Goal: Information Seeking & Learning: Learn about a topic

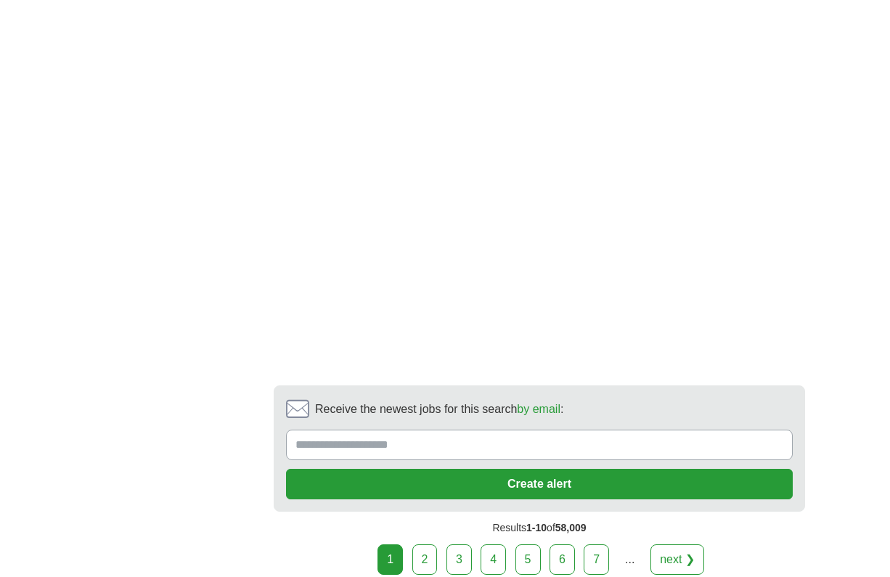
scroll to position [2926, 0]
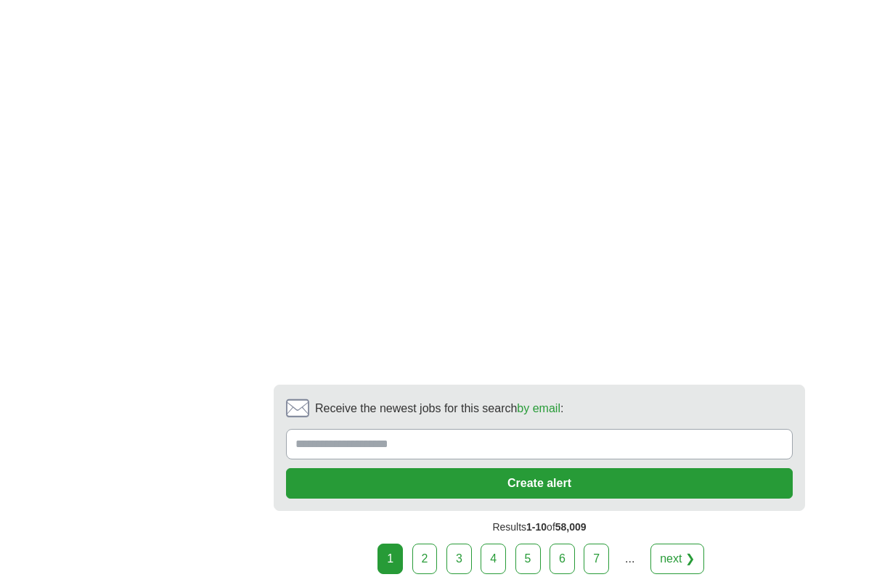
click at [440, 544] on div "1 2 3 4 5 6 7 ... next ❯" at bounding box center [539, 559] width 531 height 30
click at [428, 544] on link "2" at bounding box center [424, 559] width 25 height 30
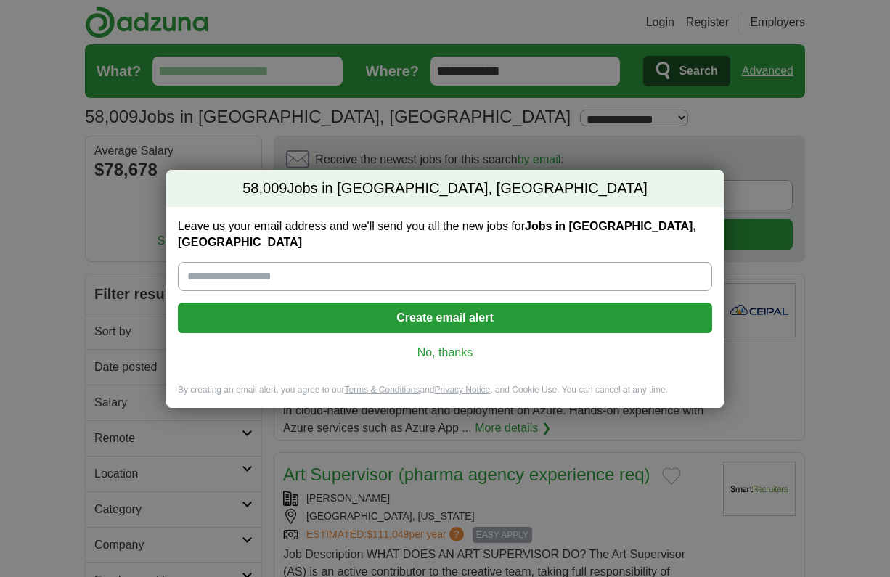
click at [468, 350] on link "No, thanks" at bounding box center [444, 353] width 511 height 16
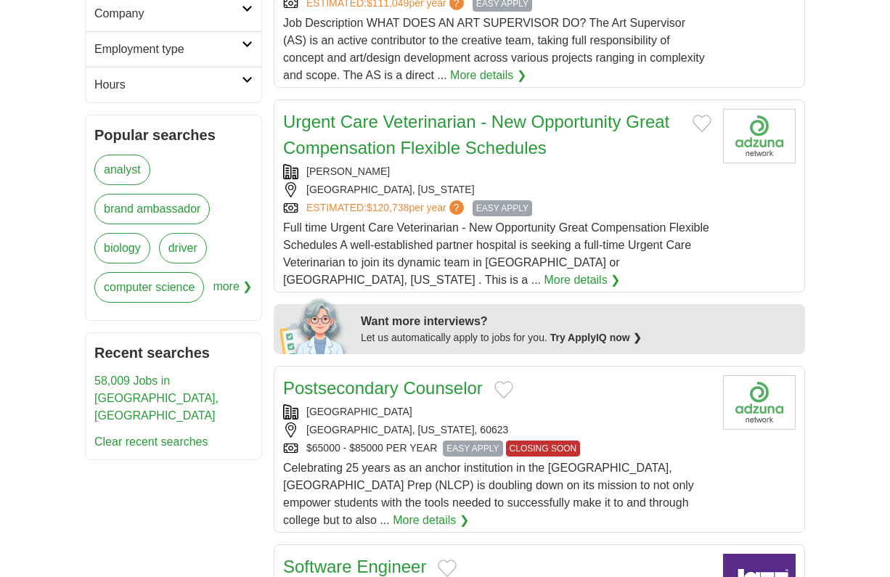
scroll to position [512, 0]
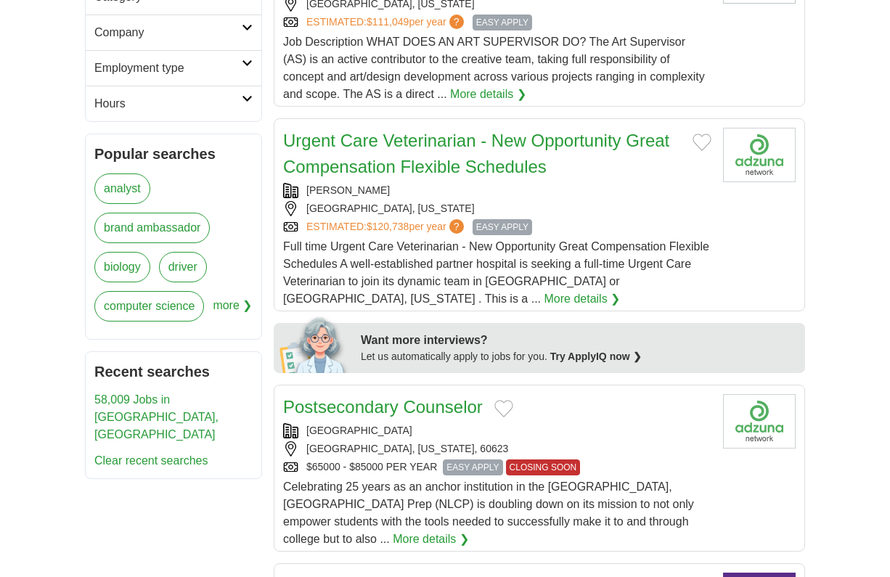
click at [244, 311] on span "more ❯" at bounding box center [232, 310] width 39 height 39
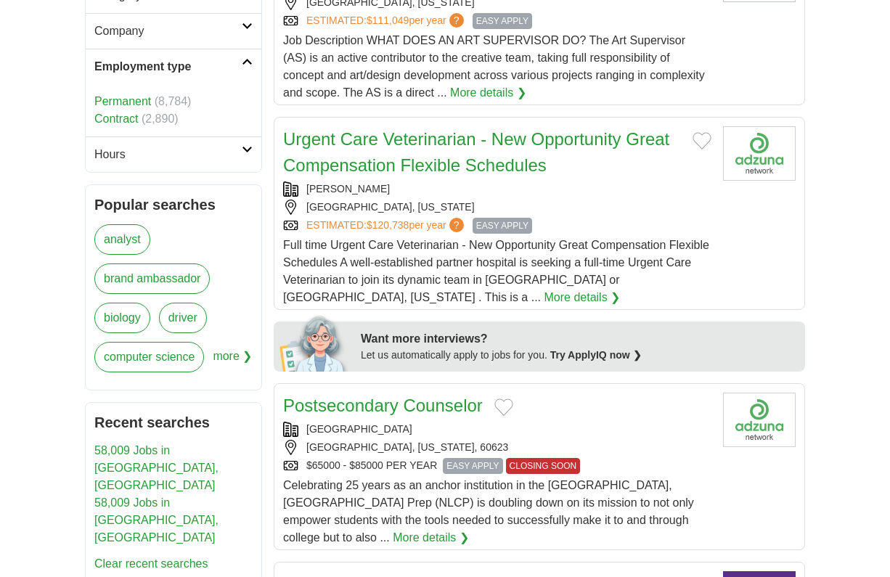
scroll to position [539, 0]
